Goal: Transaction & Acquisition: Book appointment/travel/reservation

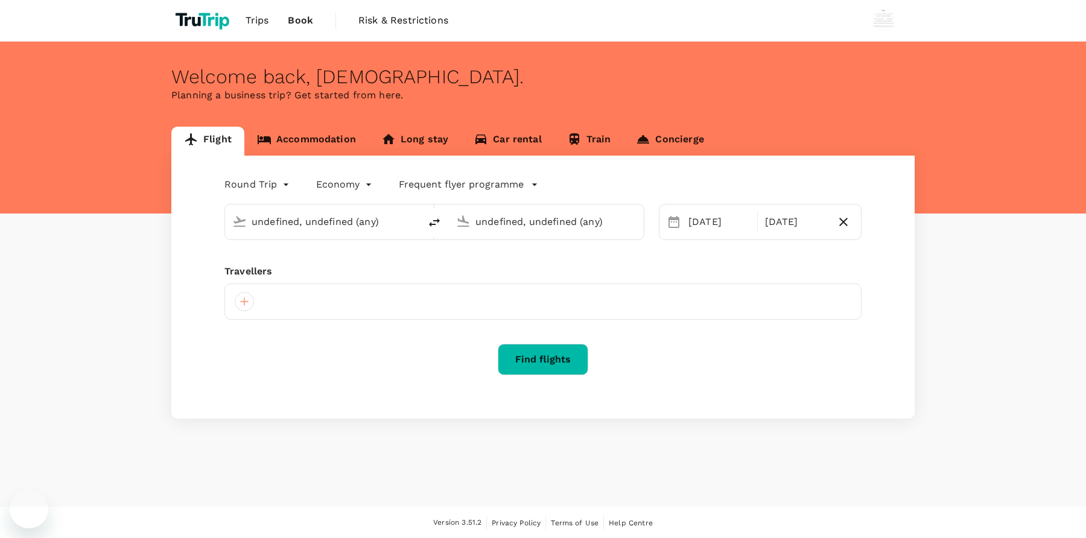
type input "[GEOGRAPHIC_DATA], [GEOGRAPHIC_DATA] (any)"
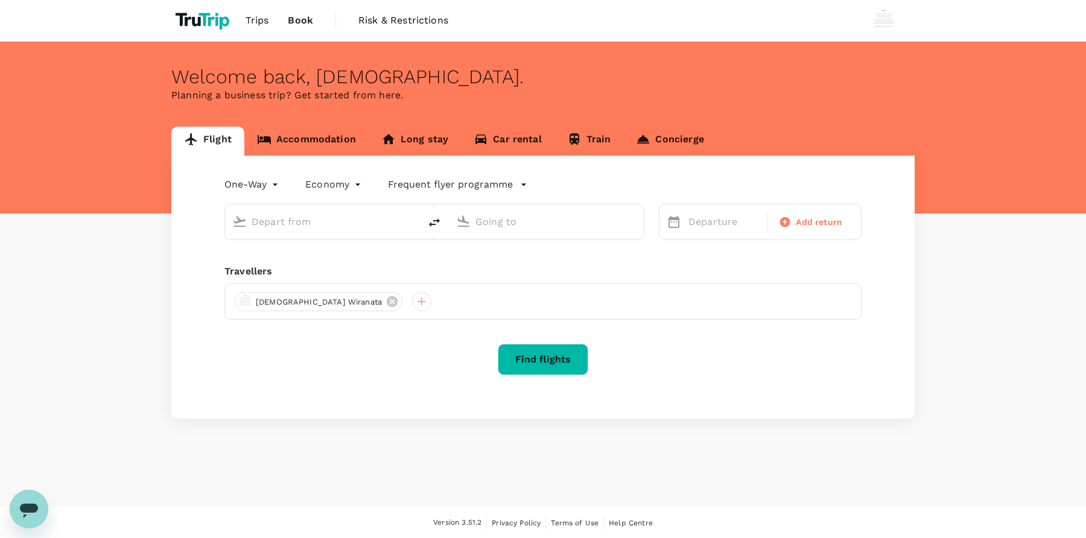
type input "roundtrip"
type input "[GEOGRAPHIC_DATA], [GEOGRAPHIC_DATA] (any)"
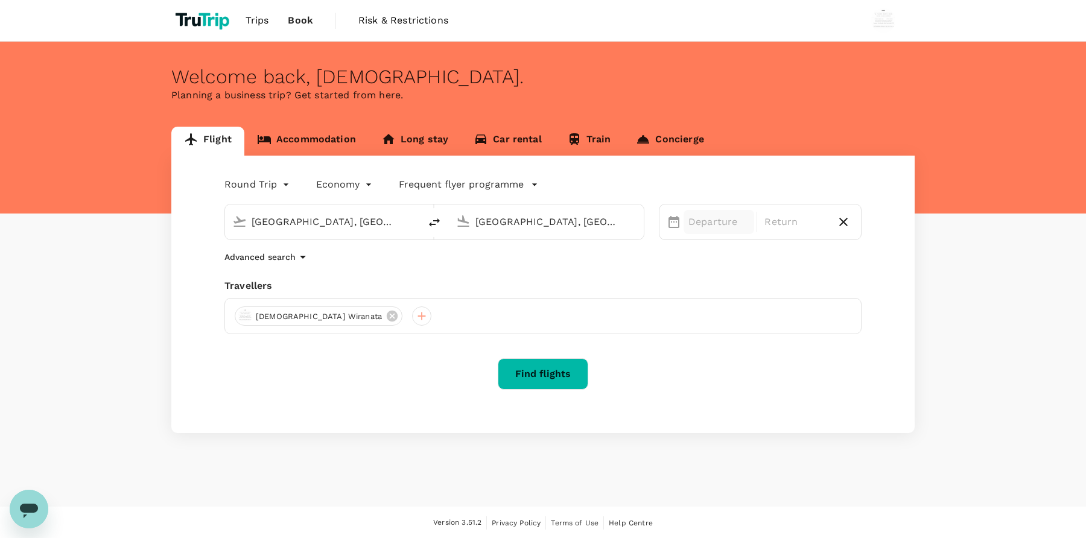
click at [719, 218] on p "Departure" at bounding box center [718, 222] width 61 height 14
click at [779, 352] on div "18" at bounding box center [776, 350] width 23 height 23
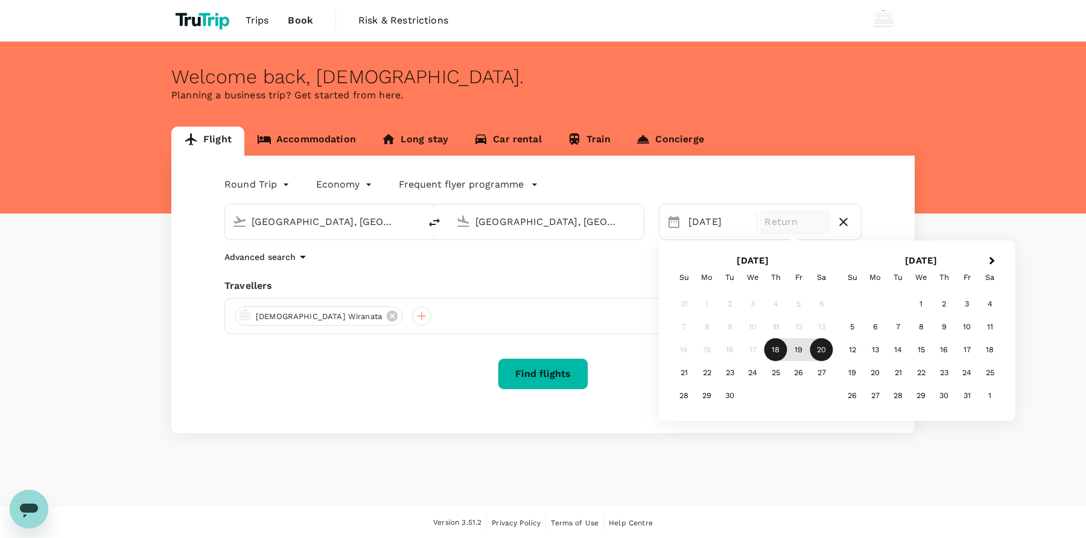
click at [822, 353] on div "20" at bounding box center [821, 350] width 23 height 23
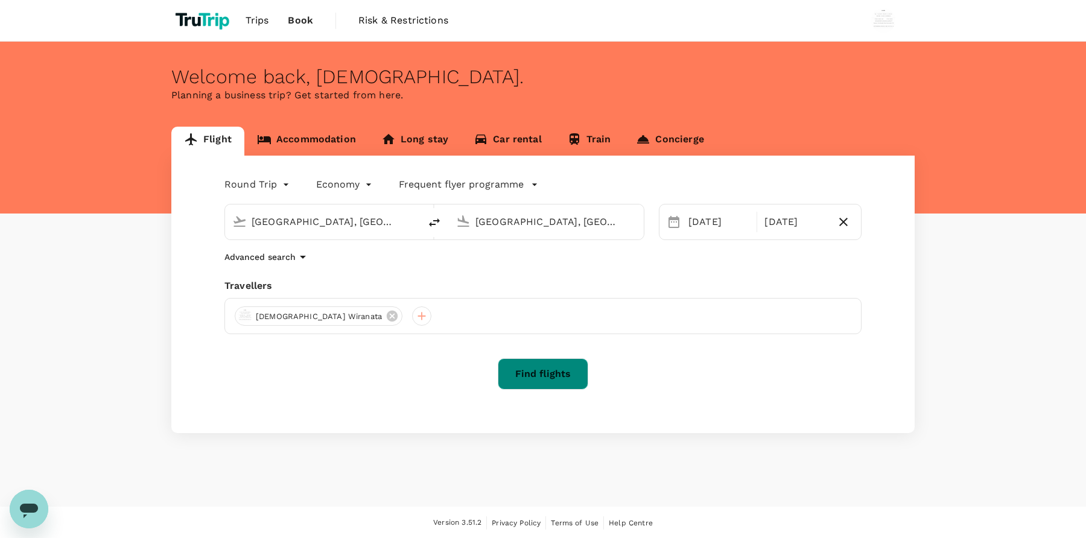
click at [560, 387] on button "Find flights" at bounding box center [543, 373] width 91 height 31
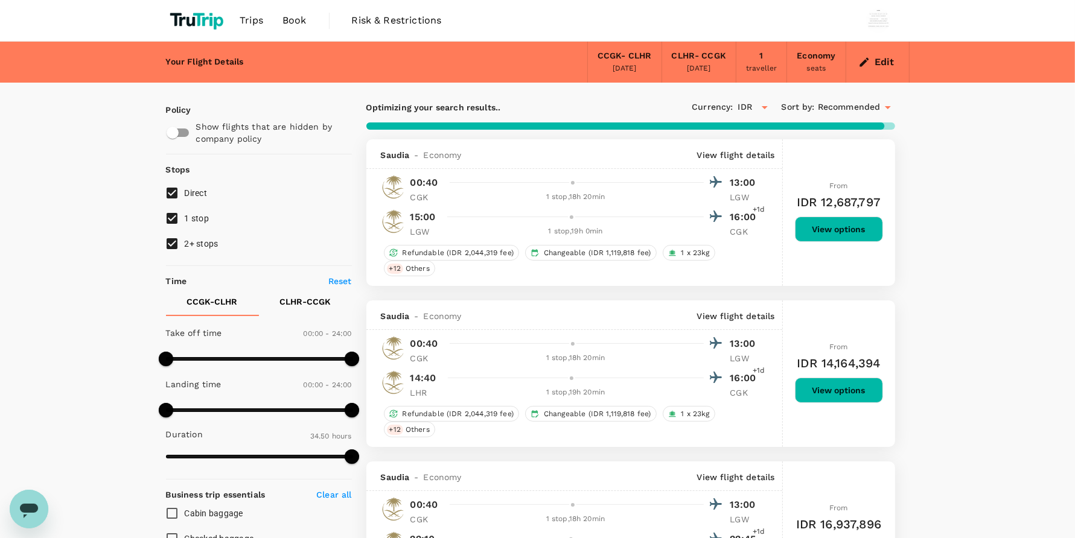
type input "2145"
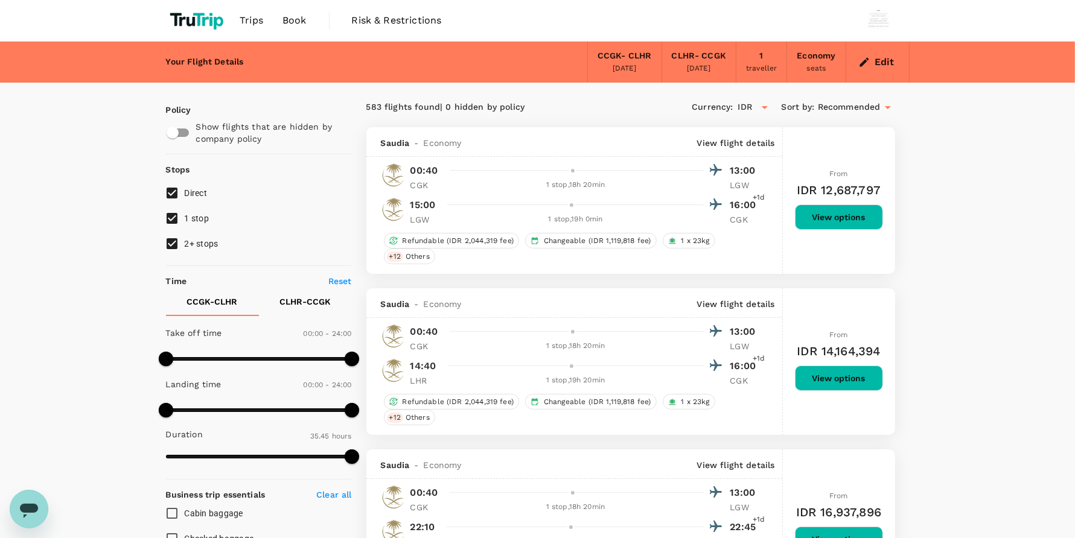
click at [305, 19] on span "Book" at bounding box center [294, 20] width 24 height 14
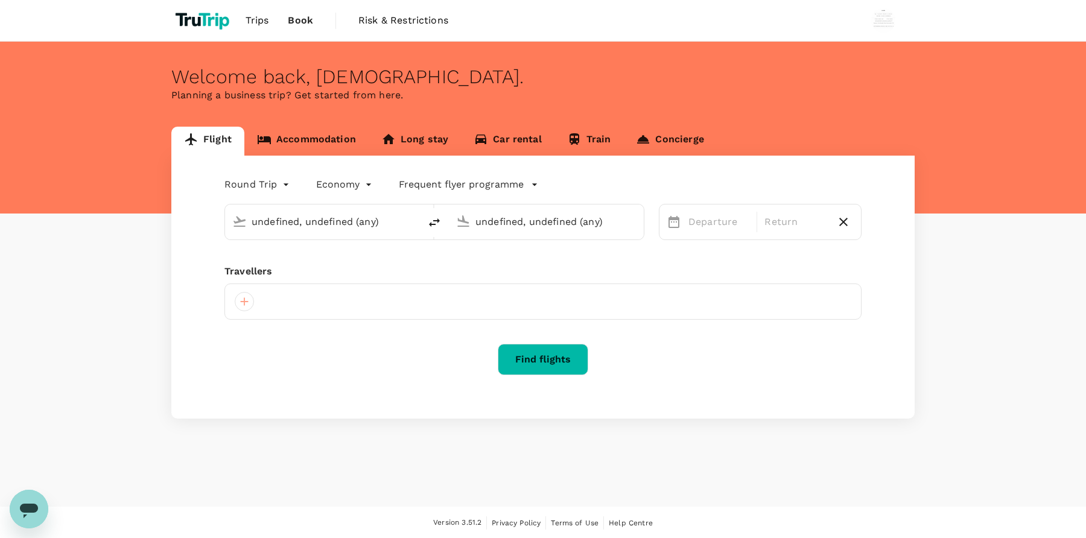
type input "[GEOGRAPHIC_DATA], [GEOGRAPHIC_DATA] (any)"
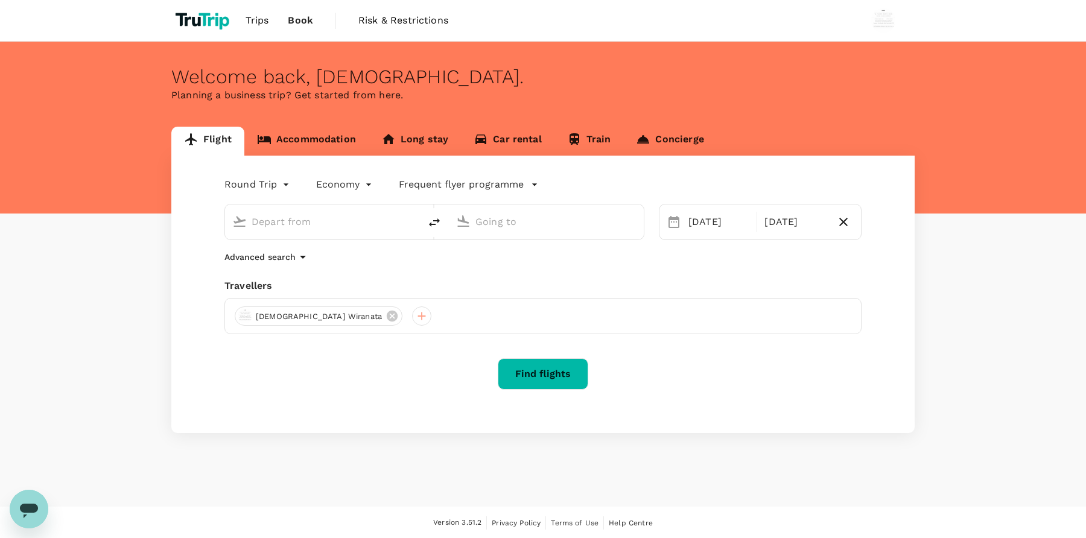
type input "[GEOGRAPHIC_DATA], [GEOGRAPHIC_DATA] (any)"
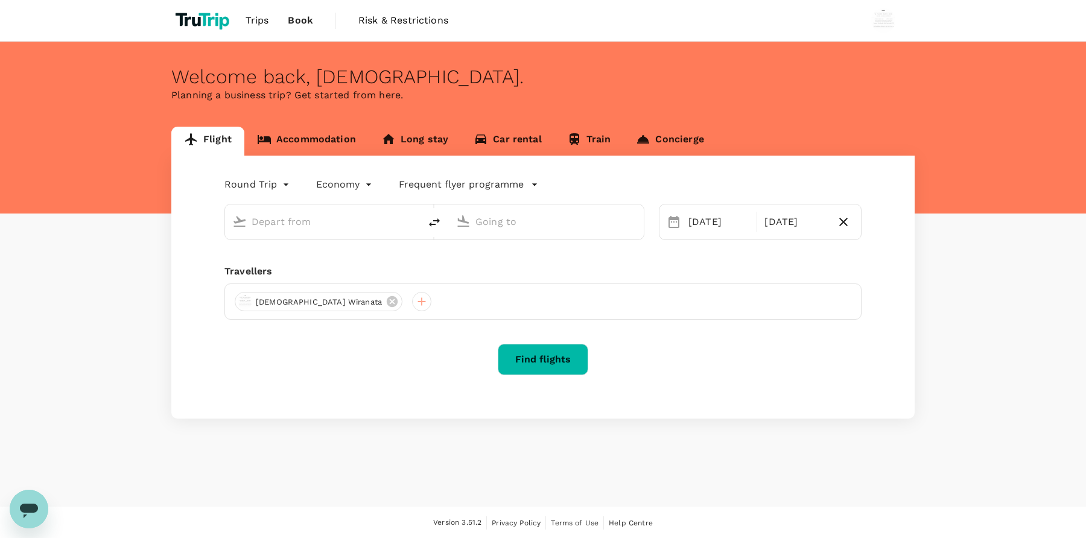
type input "[GEOGRAPHIC_DATA], [GEOGRAPHIC_DATA] (any)"
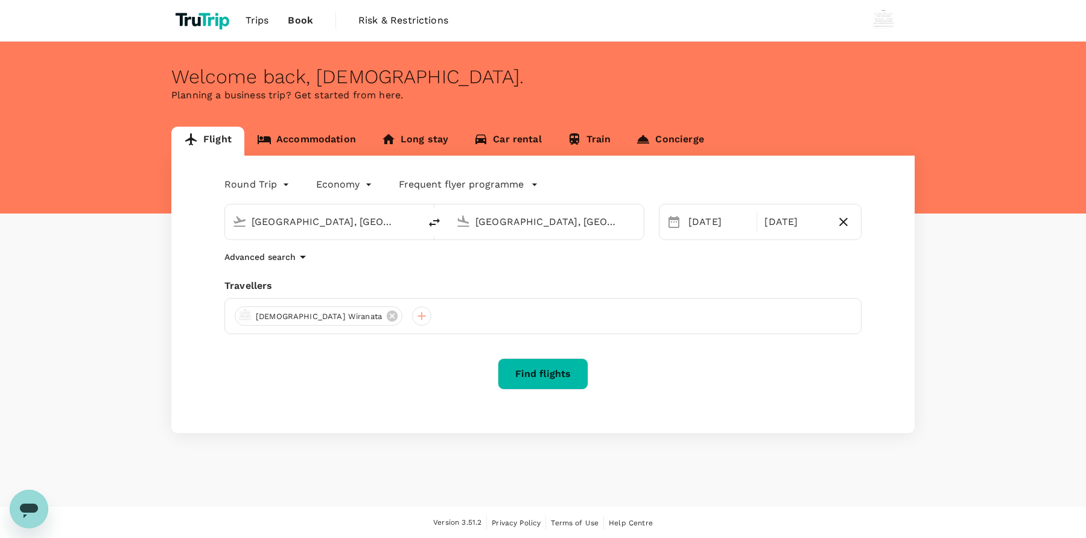
click at [375, 228] on input "[GEOGRAPHIC_DATA], [GEOGRAPHIC_DATA] (any)" at bounding box center [323, 221] width 143 height 19
click at [360, 264] on p "Singapore Changi" at bounding box center [339, 258] width 238 height 12
type input "Singapore Changi (SIN)"
click at [571, 212] on input "[GEOGRAPHIC_DATA], [GEOGRAPHIC_DATA] (any)" at bounding box center [546, 221] width 143 height 19
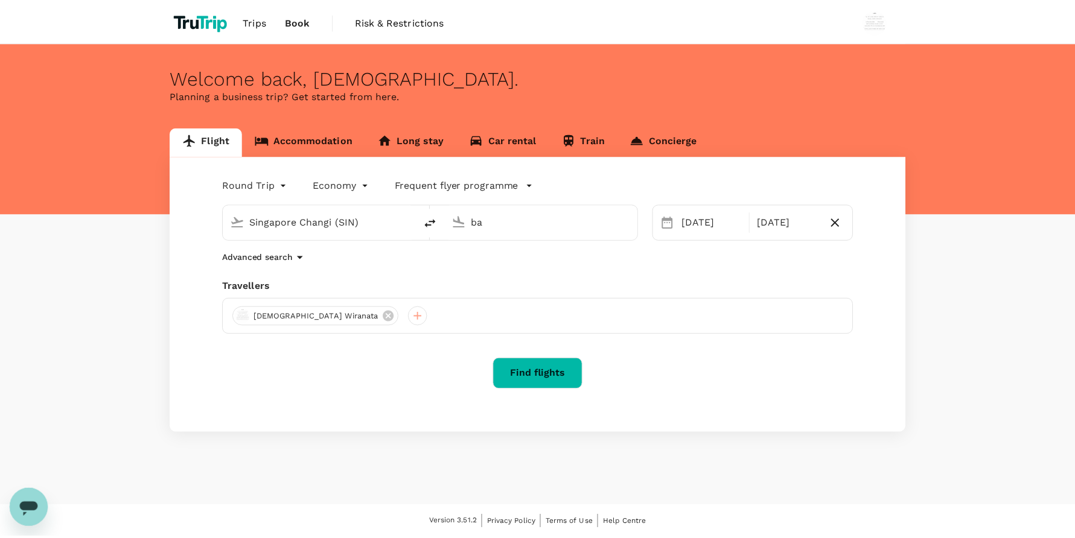
scroll to position [0, 0]
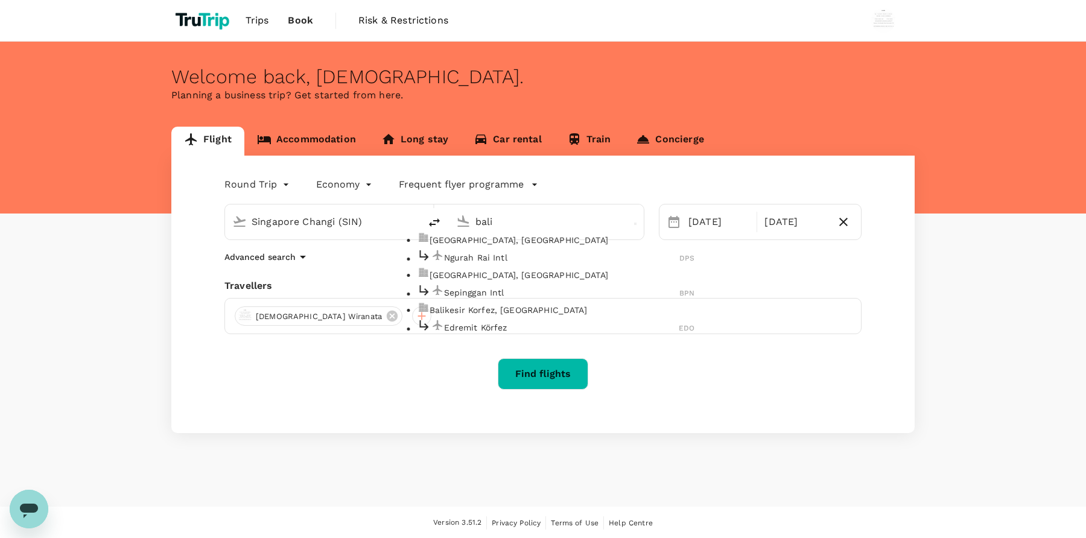
click at [536, 264] on p "Ngurah Rai Intl" at bounding box center [562, 258] width 236 height 12
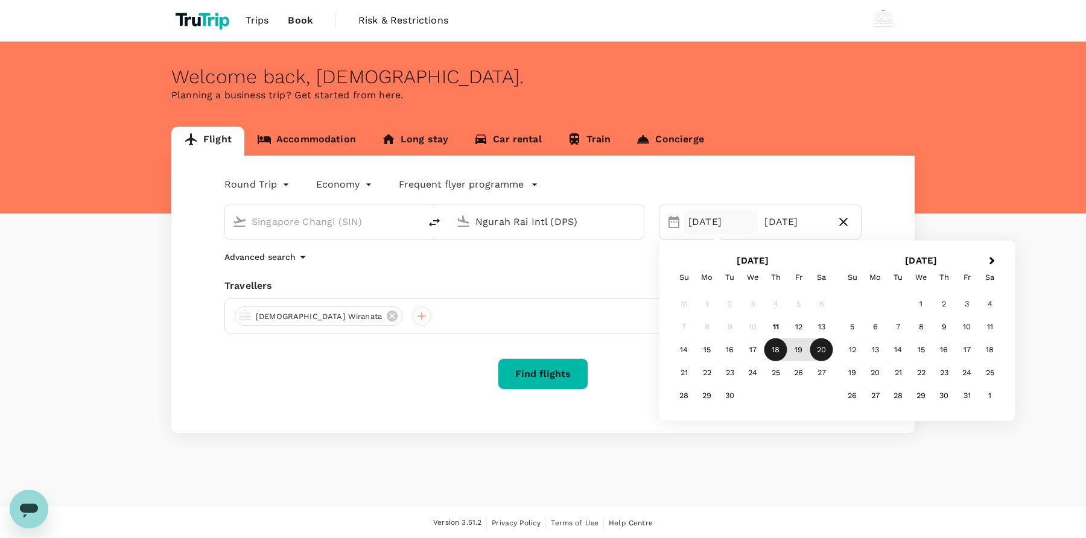
type input "Ngurah Rai Intl (DPS)"
click at [771, 352] on div "18" at bounding box center [776, 350] width 23 height 23
click at [702, 376] on div "22" at bounding box center [707, 372] width 23 height 23
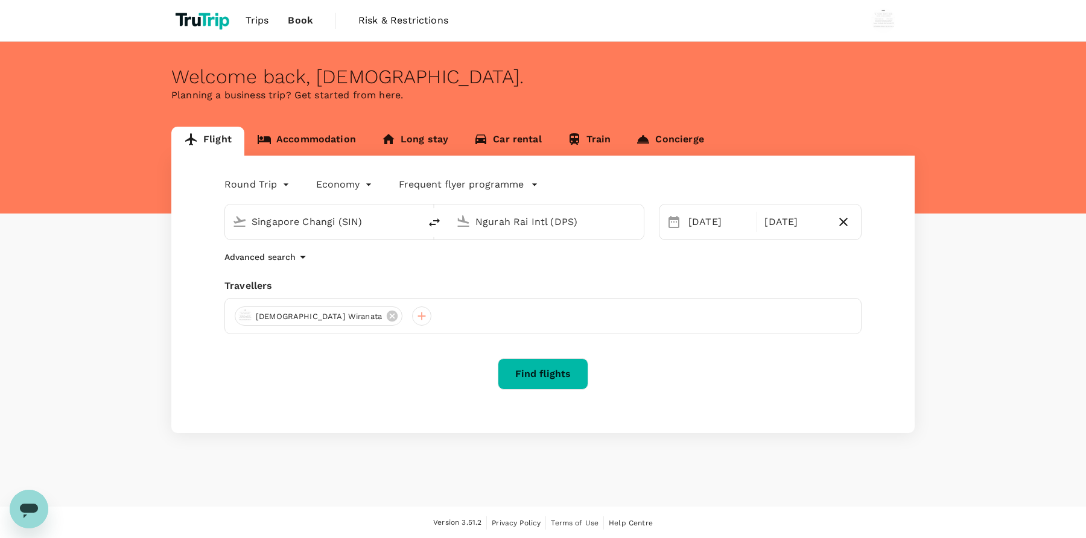
click at [547, 384] on button "Find flights" at bounding box center [543, 373] width 91 height 31
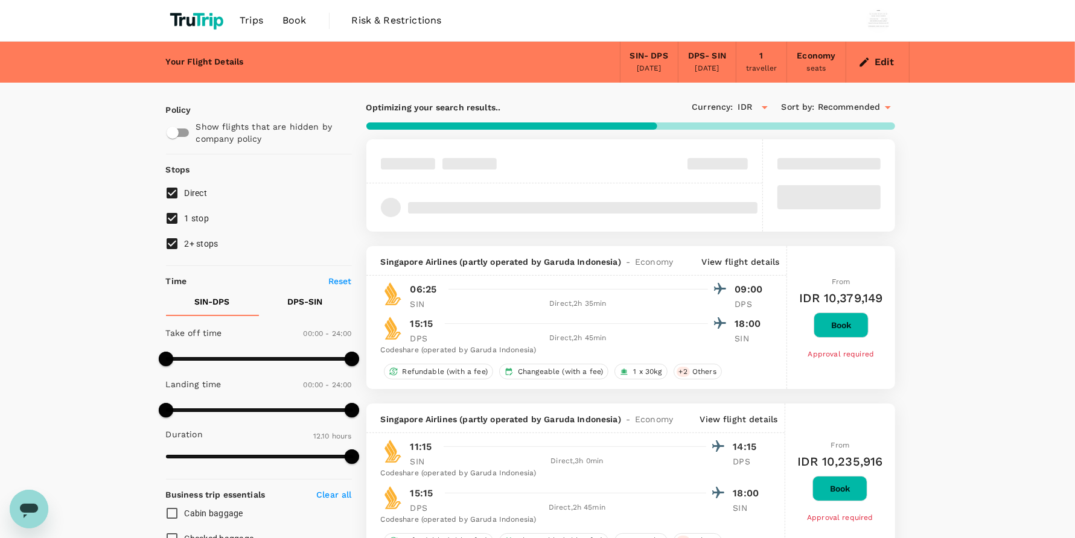
type input "1075"
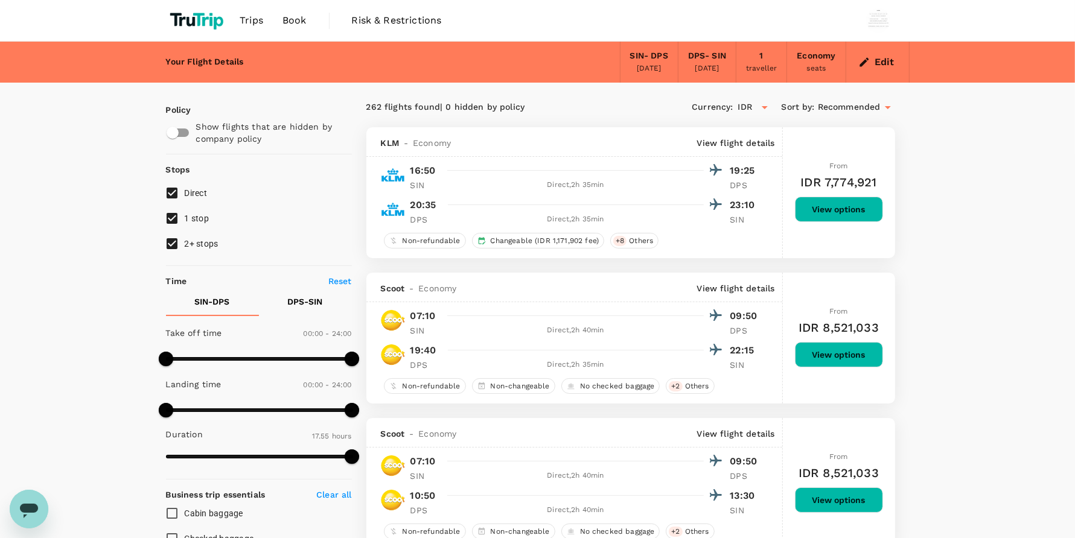
click at [297, 15] on span "Book" at bounding box center [294, 20] width 24 height 14
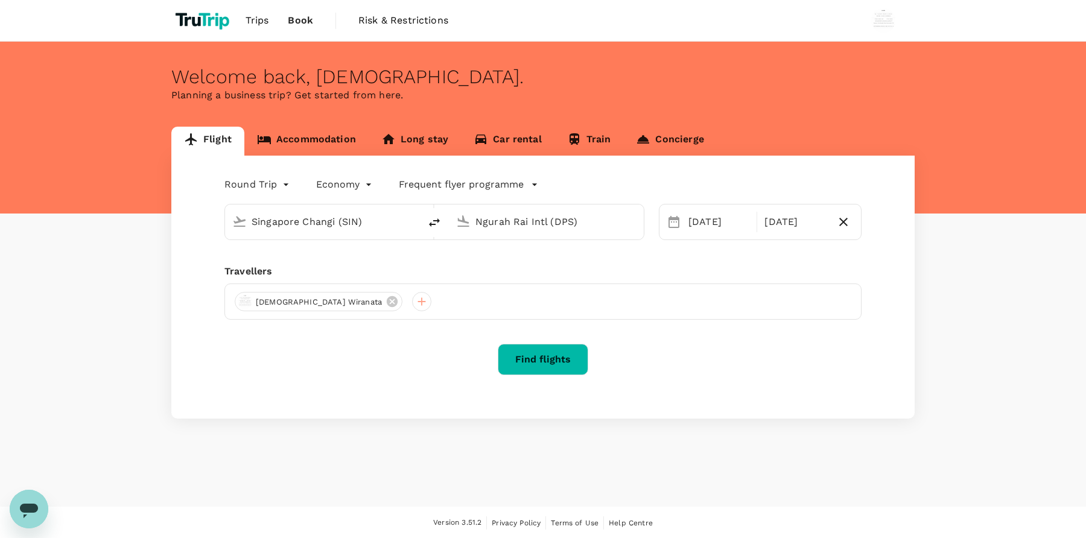
type input "Singapore Changi (SIN)"
type input "Ngurah Rai Intl (DPS)"
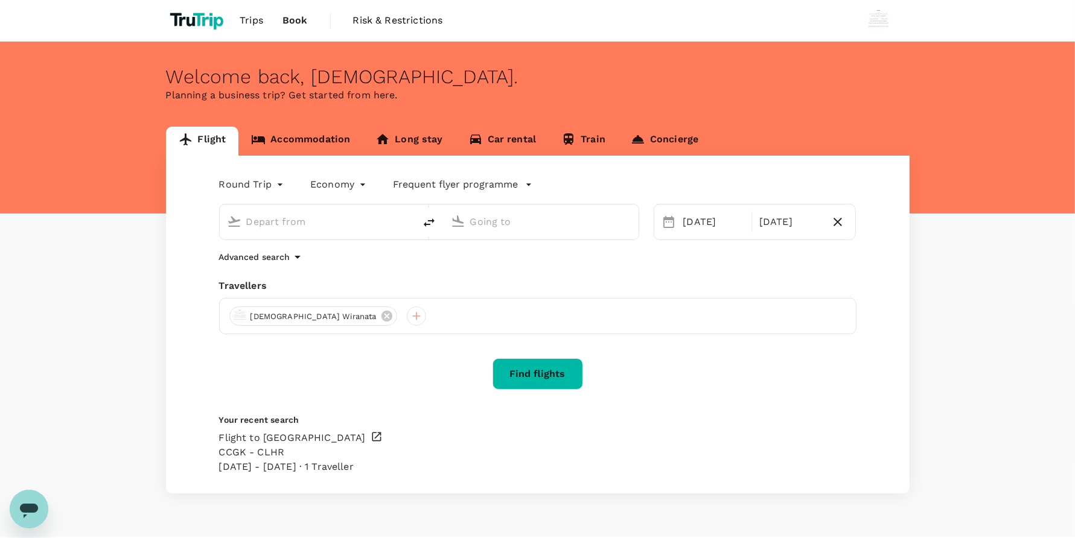
type input "Singapore Changi (SIN)"
type input "Ngurah Rai Intl (DPS)"
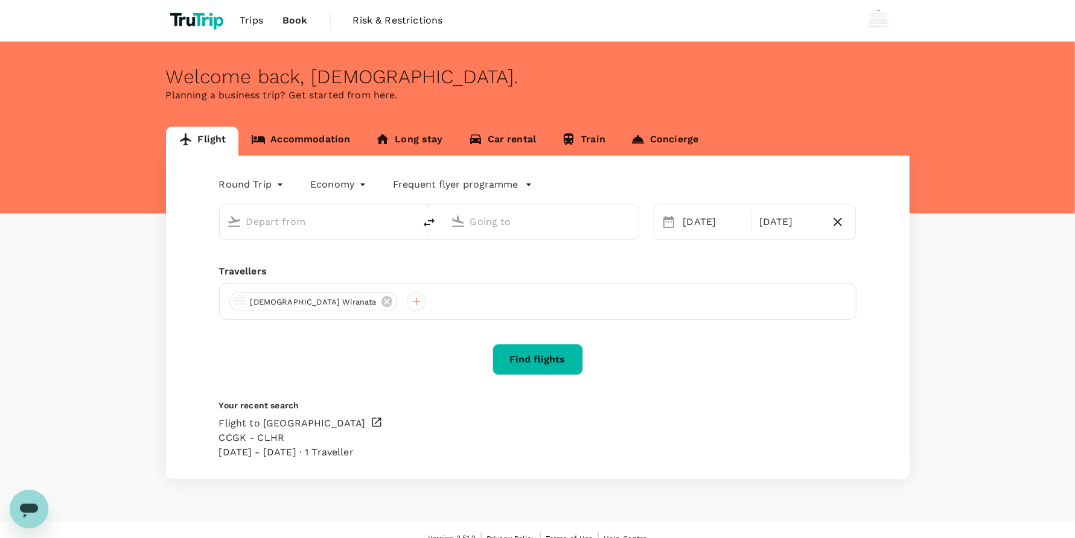
click at [357, 215] on input "text" at bounding box center [317, 221] width 143 height 19
type input "Singapore Changi (SIN)"
type input "Ngurah Rai Intl (DPS)"
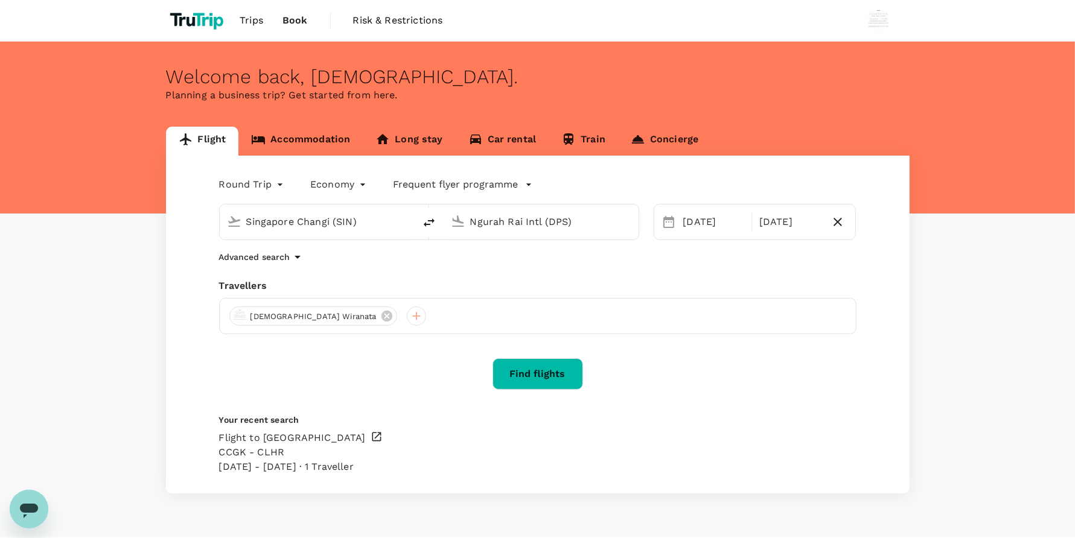
click at [357, 215] on input "Singapore Changi (SIN)" at bounding box center [317, 221] width 143 height 19
click at [302, 264] on p "Soekarno-Hatta Intl" at bounding box center [332, 258] width 236 height 12
type input "Soekarno-Hatta Intl (CGK)"
click at [539, 223] on input "Ngurah Rai Intl (DPS)" at bounding box center [541, 221] width 143 height 19
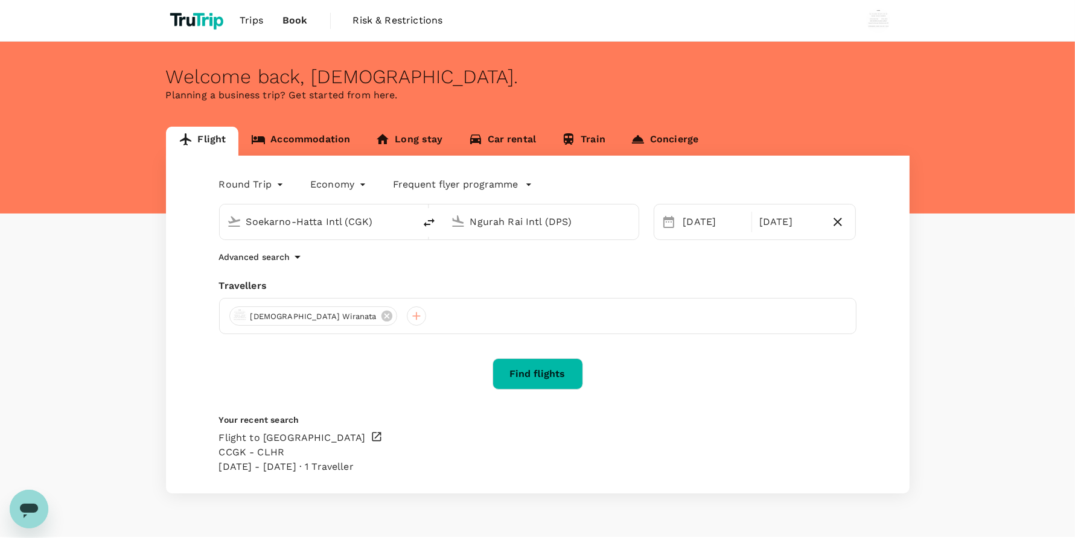
click at [819, 258] on div "Advanced search" at bounding box center [537, 257] width 637 height 14
click at [568, 372] on button "Find flights" at bounding box center [537, 373] width 91 height 31
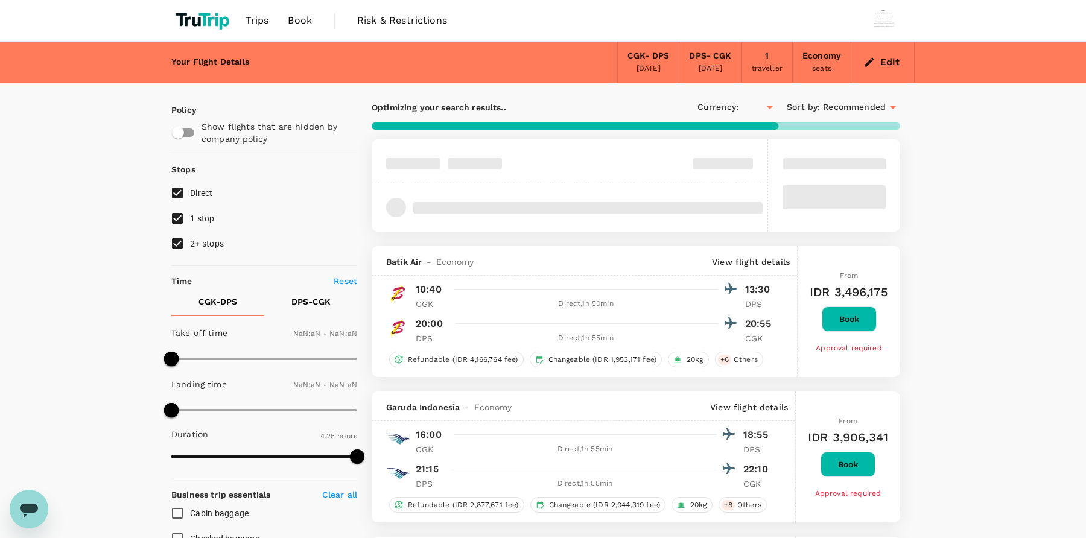
type input "IDR"
type input "1440"
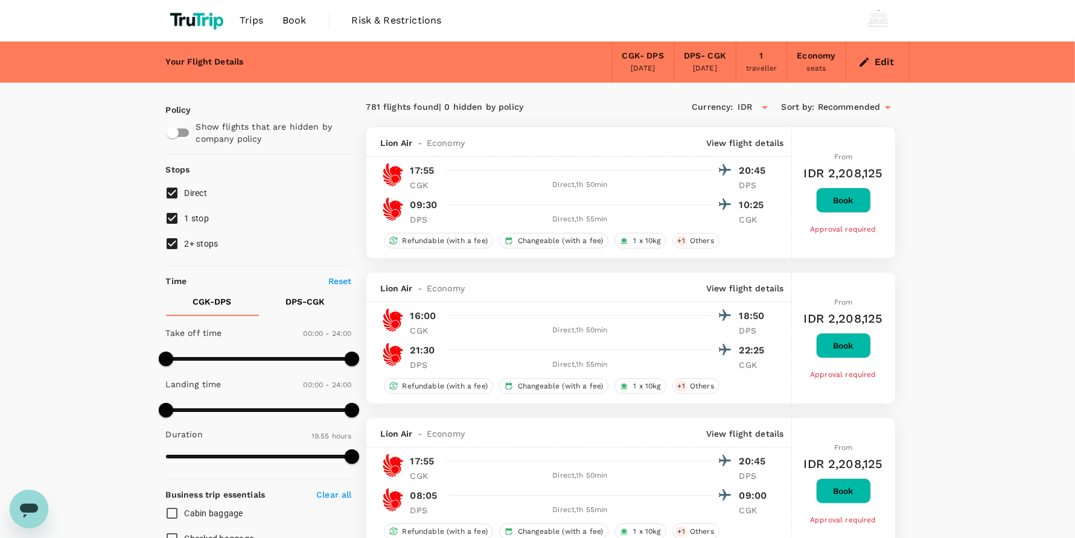
type input "1195"
click at [297, 20] on span "Book" at bounding box center [294, 20] width 24 height 14
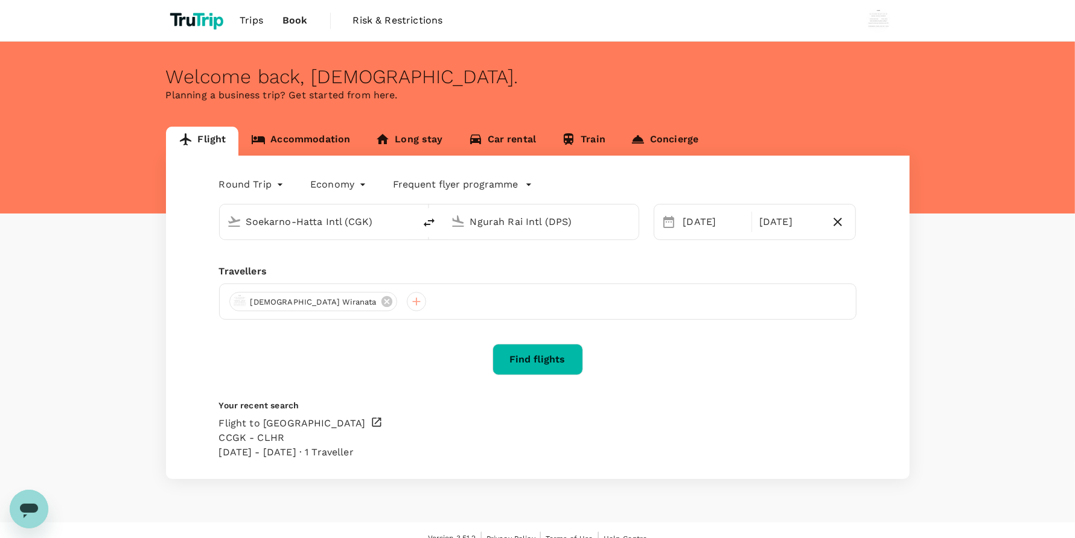
type input "Soekarno-Hatta Intl (CGK)"
type input "Ngurah Rai Intl (DPS)"
type input "Soekarno-Hatta Intl (CGK)"
type input "Ngurah Rai Intl (DPS)"
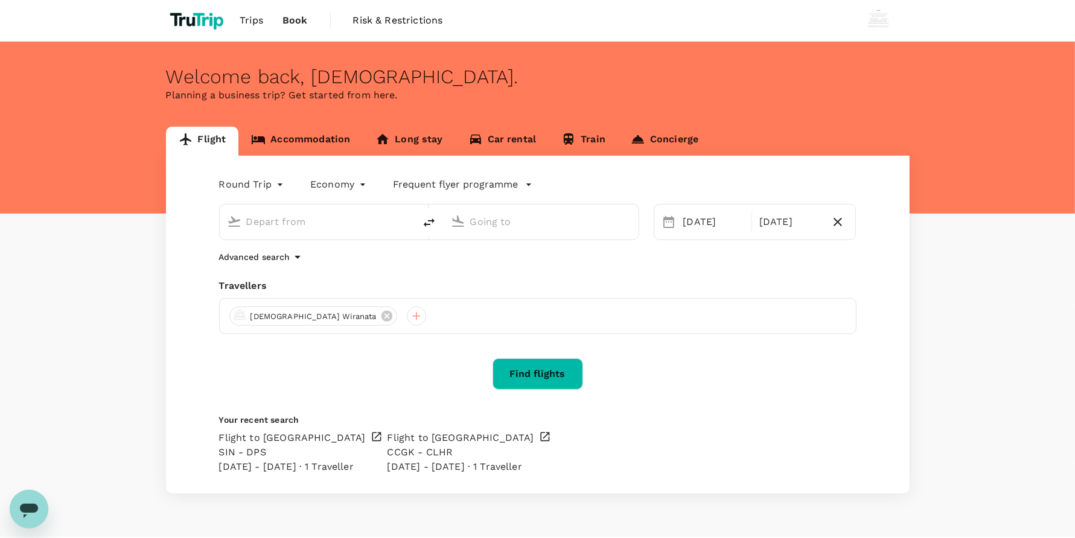
type input "Soekarno-Hatta Intl (CGK)"
type input "Ngurah Rai Intl (DPS)"
